Goal: Entertainment & Leisure: Consume media (video, audio)

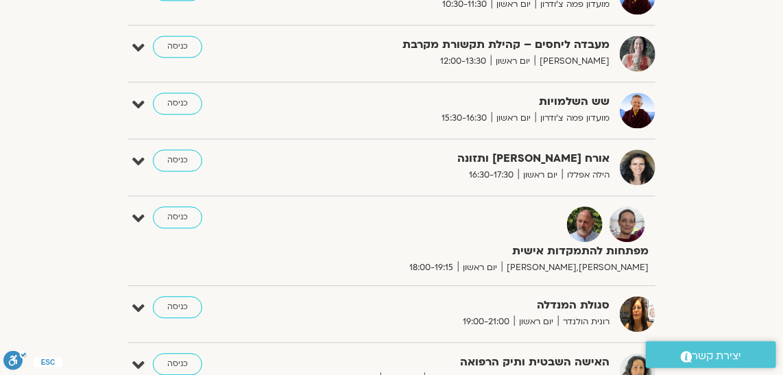
scroll to position [1060, 0]
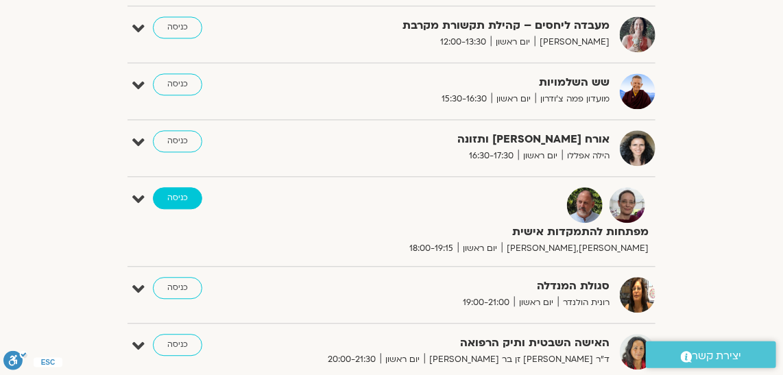
click at [176, 189] on link "כניסה" at bounding box center [177, 198] width 49 height 22
